Goal: Information Seeking & Learning: Find specific fact

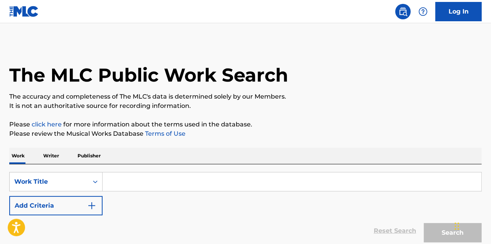
click at [130, 181] on input "Search Form" at bounding box center [292, 181] width 379 height 19
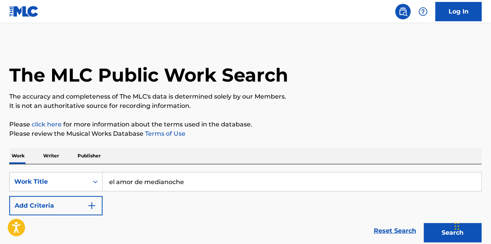
scroll to position [67, 0]
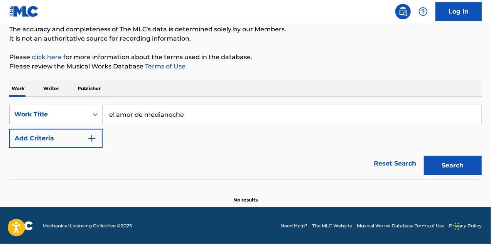
click at [119, 115] on input "el amor de medianoche" at bounding box center [292, 114] width 379 height 19
type input "amor de medianoche"
click at [174, 135] on strong "medianoche" at bounding box center [157, 131] width 40 height 7
click at [424, 156] on button "Search" at bounding box center [453, 165] width 58 height 19
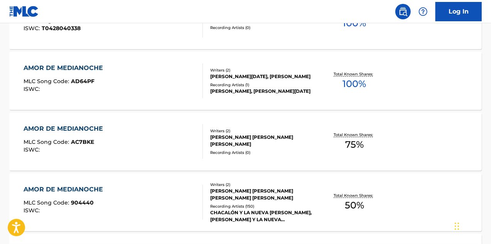
scroll to position [19, 0]
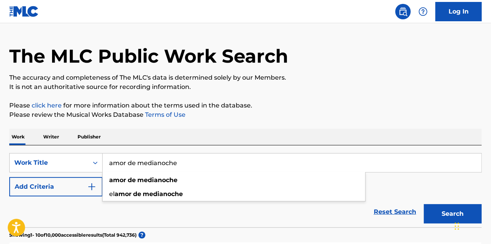
click at [57, 180] on button "Add Criteria" at bounding box center [55, 186] width 93 height 19
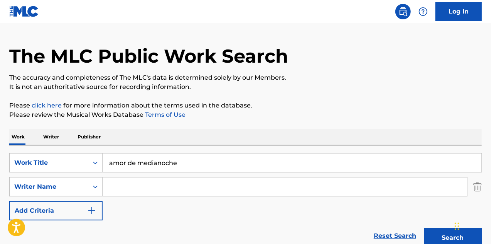
click at [134, 191] on input "Search Form" at bounding box center [285, 186] width 365 height 19
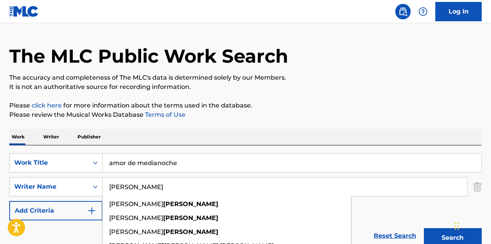
type input "[PERSON_NAME]"
click at [424, 228] on button "Search" at bounding box center [453, 237] width 58 height 19
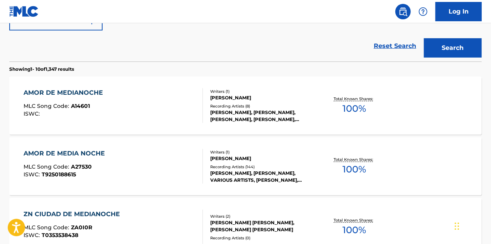
scroll to position [209, 0]
click at [280, 127] on div "AMOR DE MEDIANOCHE MLC Song Code : A14601 ISWC : Writers ( 1 ) [PERSON_NAME] Re…" at bounding box center [245, 105] width 473 height 58
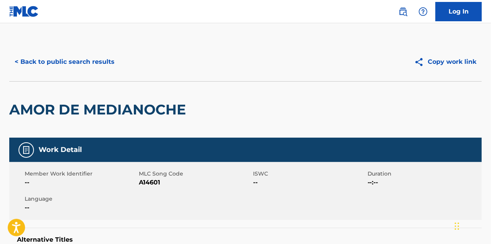
scroll to position [112, 0]
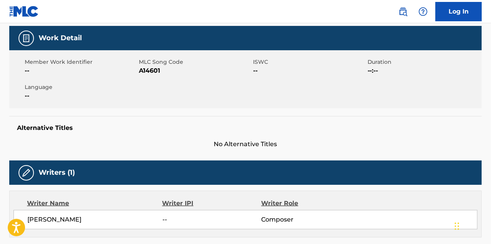
click at [151, 69] on span "A14601" at bounding box center [195, 70] width 112 height 9
copy span "A14601"
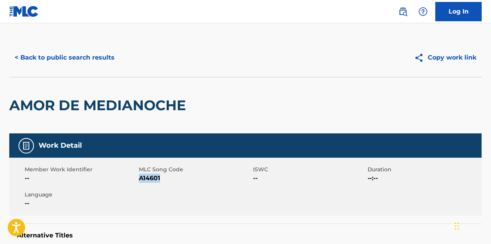
scroll to position [0, 0]
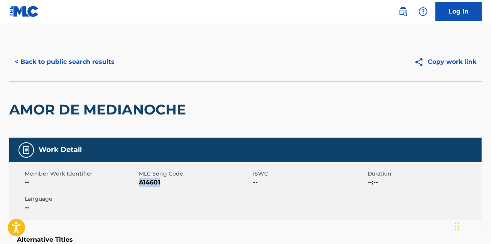
click at [81, 61] on button "< Back to public search results" at bounding box center [64, 61] width 111 height 19
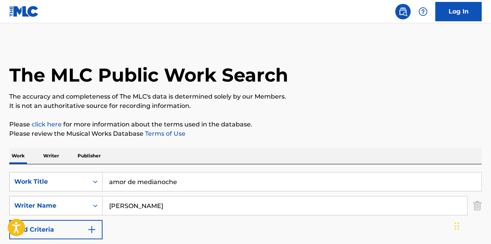
click at [204, 181] on input "amor de medianoche" at bounding box center [292, 181] width 379 height 19
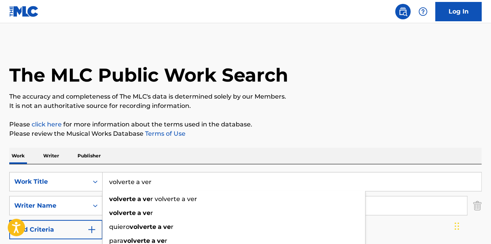
type input "volverte a ver"
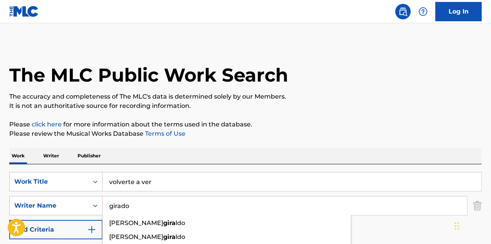
type input "girado"
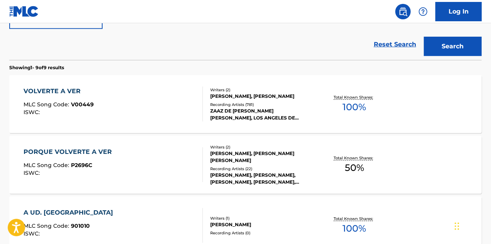
scroll to position [211, 0]
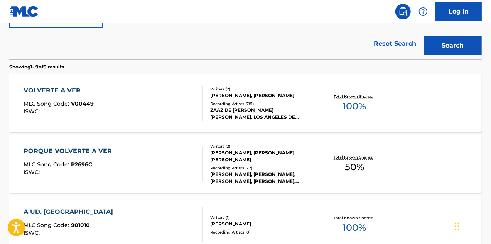
click at [318, 96] on div "Total Known Shares: 100 %" at bounding box center [354, 103] width 79 height 24
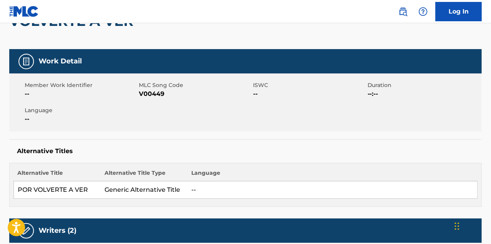
scroll to position [88, 0]
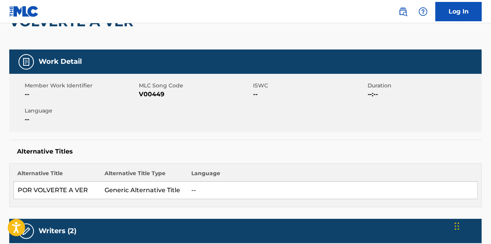
click at [161, 92] on span "V00449" at bounding box center [195, 94] width 112 height 9
copy span "V00449"
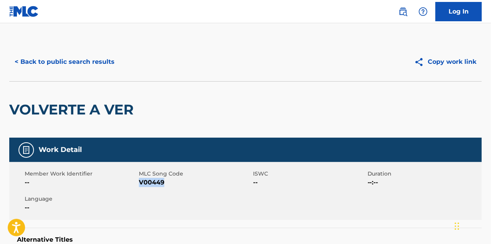
click at [97, 61] on button "< Back to public search results" at bounding box center [64, 61] width 111 height 19
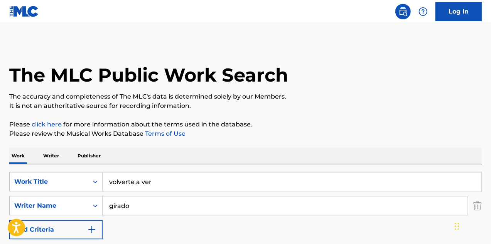
click at [195, 177] on input "volverte a ver" at bounding box center [292, 181] width 379 height 19
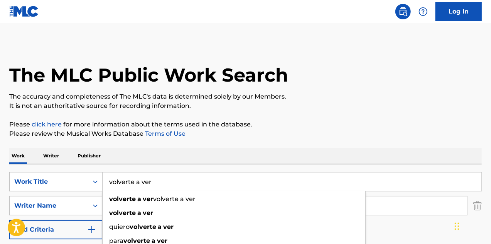
click at [195, 177] on input "volverte a ver" at bounding box center [292, 181] width 379 height 19
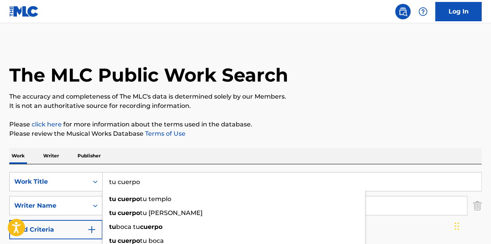
type input "tu cuerpo"
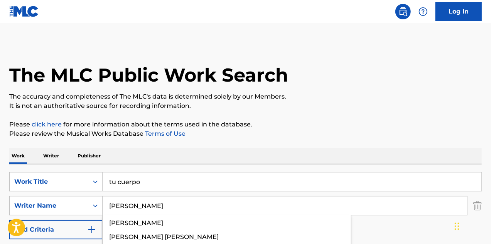
type input "[PERSON_NAME]"
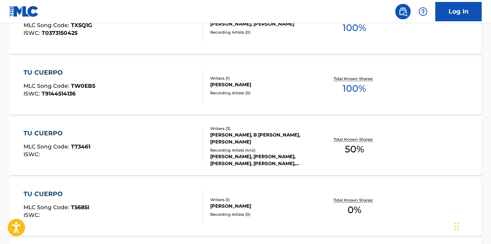
scroll to position [290, 0]
click at [285, 152] on div "[PERSON_NAME], [PERSON_NAME], [PERSON_NAME], [PERSON_NAME], [PERSON_NAME]" at bounding box center [262, 159] width 105 height 14
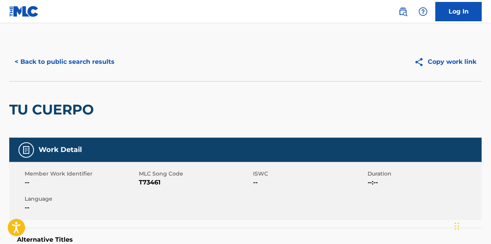
click at [106, 61] on button "< Back to public search results" at bounding box center [64, 61] width 111 height 19
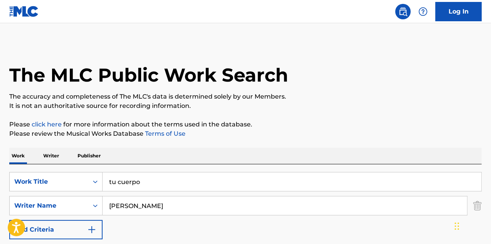
click at [180, 182] on input "tu cuerpo" at bounding box center [292, 181] width 379 height 19
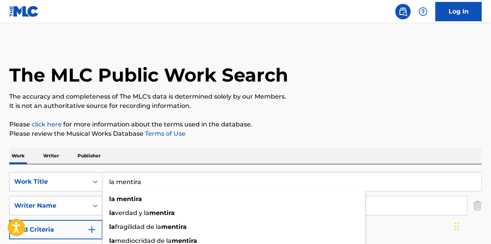
type input "la mentira"
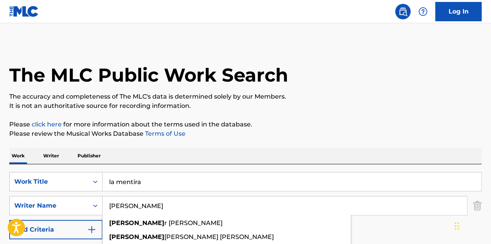
type input "a"
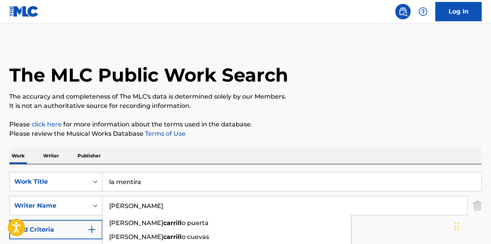
type input "[PERSON_NAME]"
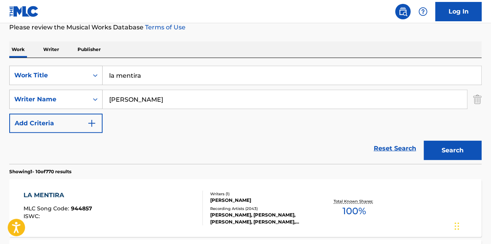
scroll to position [107, 0]
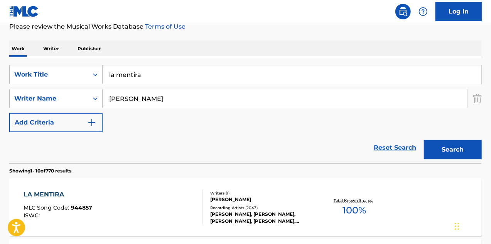
click at [295, 203] on div "Writers ( 1 ) [PERSON_NAME] Recording Artists ( 2043 ) [PERSON_NAME], [PERSON_N…" at bounding box center [259, 207] width 112 height 34
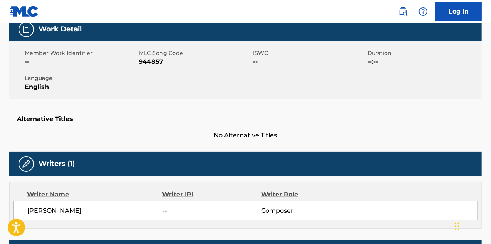
scroll to position [120, 0]
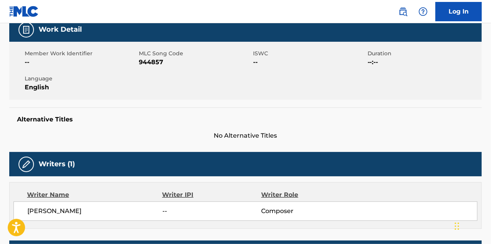
click at [156, 64] on span "944857" at bounding box center [195, 62] width 112 height 9
copy span "944857"
